Goal: Find specific page/section: Find specific page/section

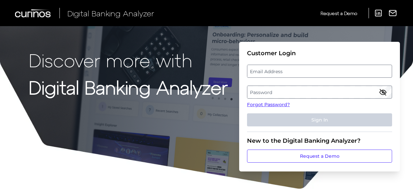
click at [281, 70] on label "Email Address" at bounding box center [319, 71] width 144 height 12
click at [281, 70] on input "email" at bounding box center [319, 71] width 145 height 13
paste input "[PERSON_NAME][EMAIL_ADDRESS][PERSON_NAME][DOMAIN_NAME]"
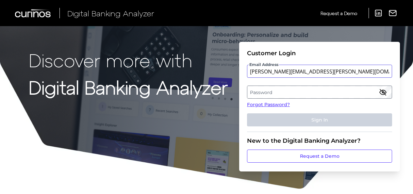
type input "[PERSON_NAME][EMAIL_ADDRESS][PERSON_NAME][DOMAIN_NAME]"
click at [276, 92] on label "Password" at bounding box center [319, 92] width 144 height 12
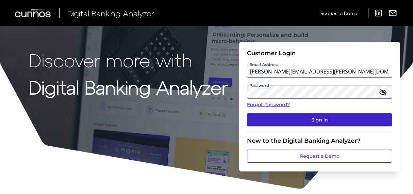
click at [318, 118] on button "Sign In" at bounding box center [319, 119] width 145 height 13
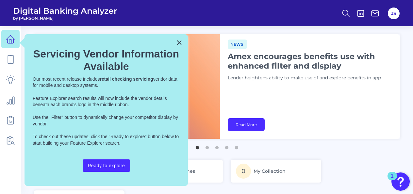
click at [393, 176] on div "1" at bounding box center [392, 180] width 3 height 8
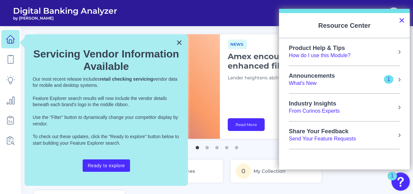
click at [403, 22] on button "×" at bounding box center [402, 20] width 6 height 10
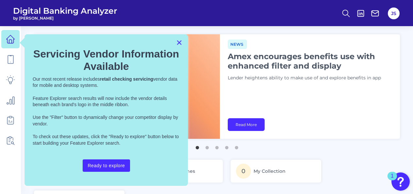
click at [181, 42] on button "×" at bounding box center [179, 42] width 6 height 10
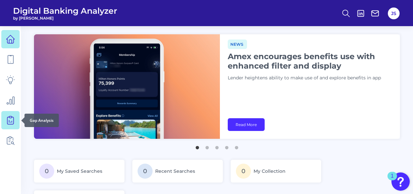
click at [9, 119] on icon at bounding box center [10, 120] width 9 height 9
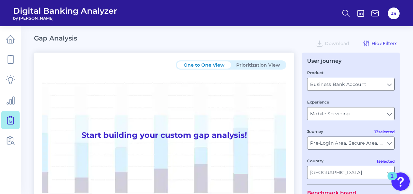
type input "All Countries"
type input "All Journeys"
click at [390, 86] on input "Business Bank Account" at bounding box center [350, 84] width 87 height 12
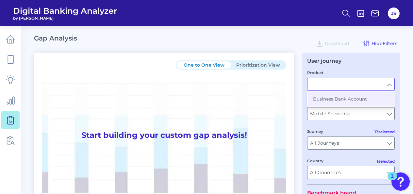
click at [390, 86] on input "Product" at bounding box center [350, 84] width 87 height 12
type input "Business Bank Account"
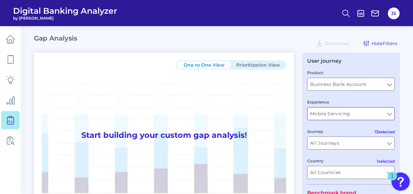
click at [390, 114] on input "Mobile Servicing" at bounding box center [350, 113] width 87 height 12
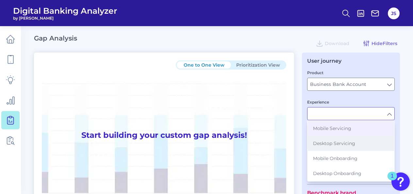
click at [363, 141] on button "Desktop Servicing" at bounding box center [351, 143] width 86 height 15
type input "Desktop Servicing"
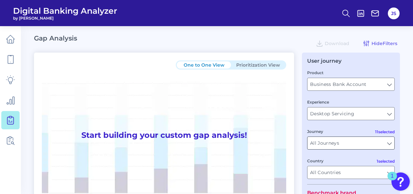
click at [390, 147] on input "All Journeys" at bounding box center [350, 143] width 87 height 12
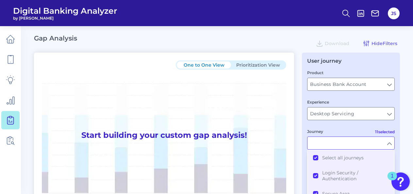
scroll to position [133, 0]
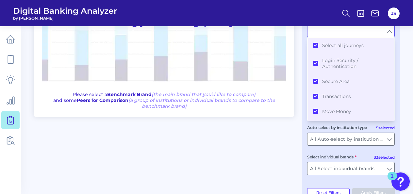
type input "All Journeys"
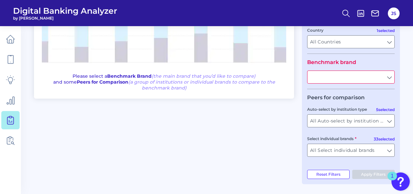
click at [388, 79] on input "text" at bounding box center [350, 77] width 87 height 12
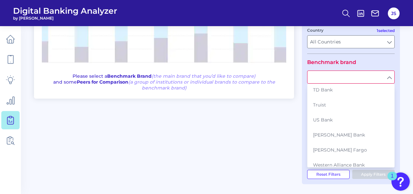
scroll to position [395, 0]
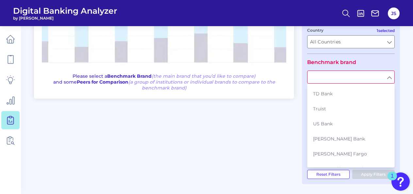
click at [356, 116] on button "US Bank" at bounding box center [351, 123] width 86 height 15
type input "US Bank"
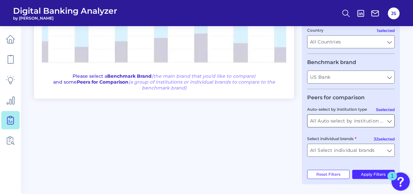
click at [391, 122] on input "All Auto-select by institution types" at bounding box center [350, 121] width 87 height 12
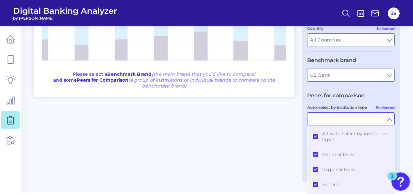
click at [299, 121] on div "One to One View Prioritization View Start building your custom gap analysis! Pl…" at bounding box center [217, 51] width 366 height 262
type input "All Auto-select by institution types"
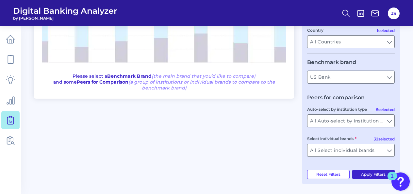
click at [364, 174] on button "Apply Filters" at bounding box center [373, 174] width 43 height 9
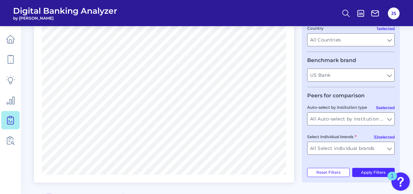
click at [393, 176] on div "1" at bounding box center [392, 180] width 3 height 8
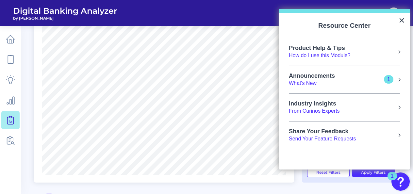
click at [387, 79] on div "1" at bounding box center [388, 79] width 3 height 0
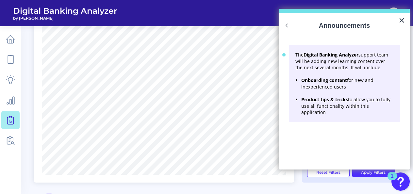
scroll to position [0, 0]
click at [401, 17] on button "×" at bounding box center [402, 20] width 6 height 10
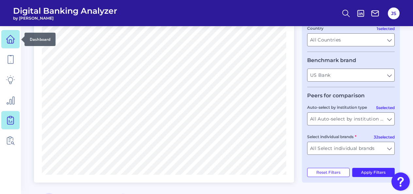
click at [12, 38] on icon at bounding box center [10, 39] width 9 height 9
